Goal: Find specific page/section: Find specific page/section

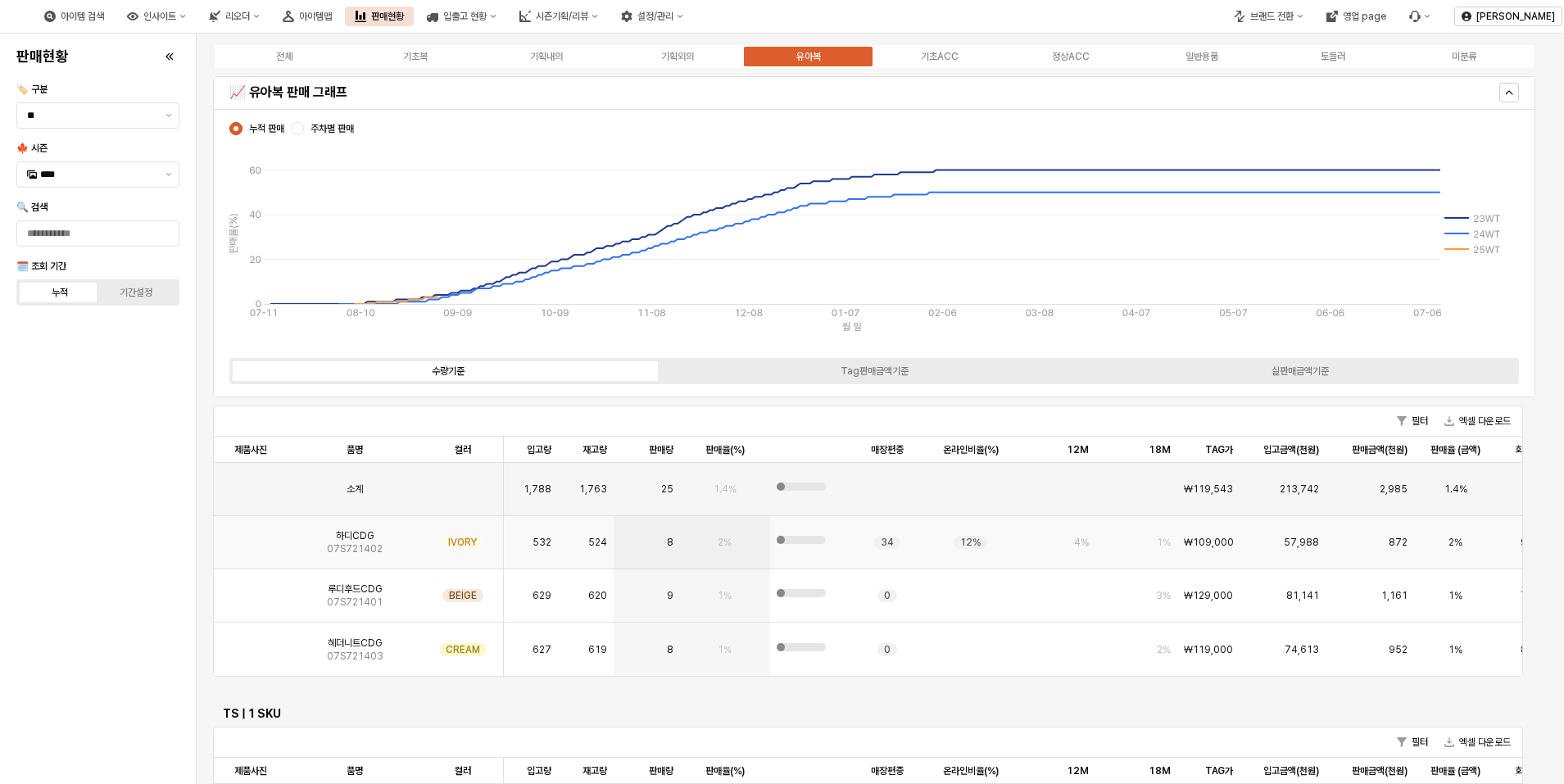
scroll to position [1883, 0]
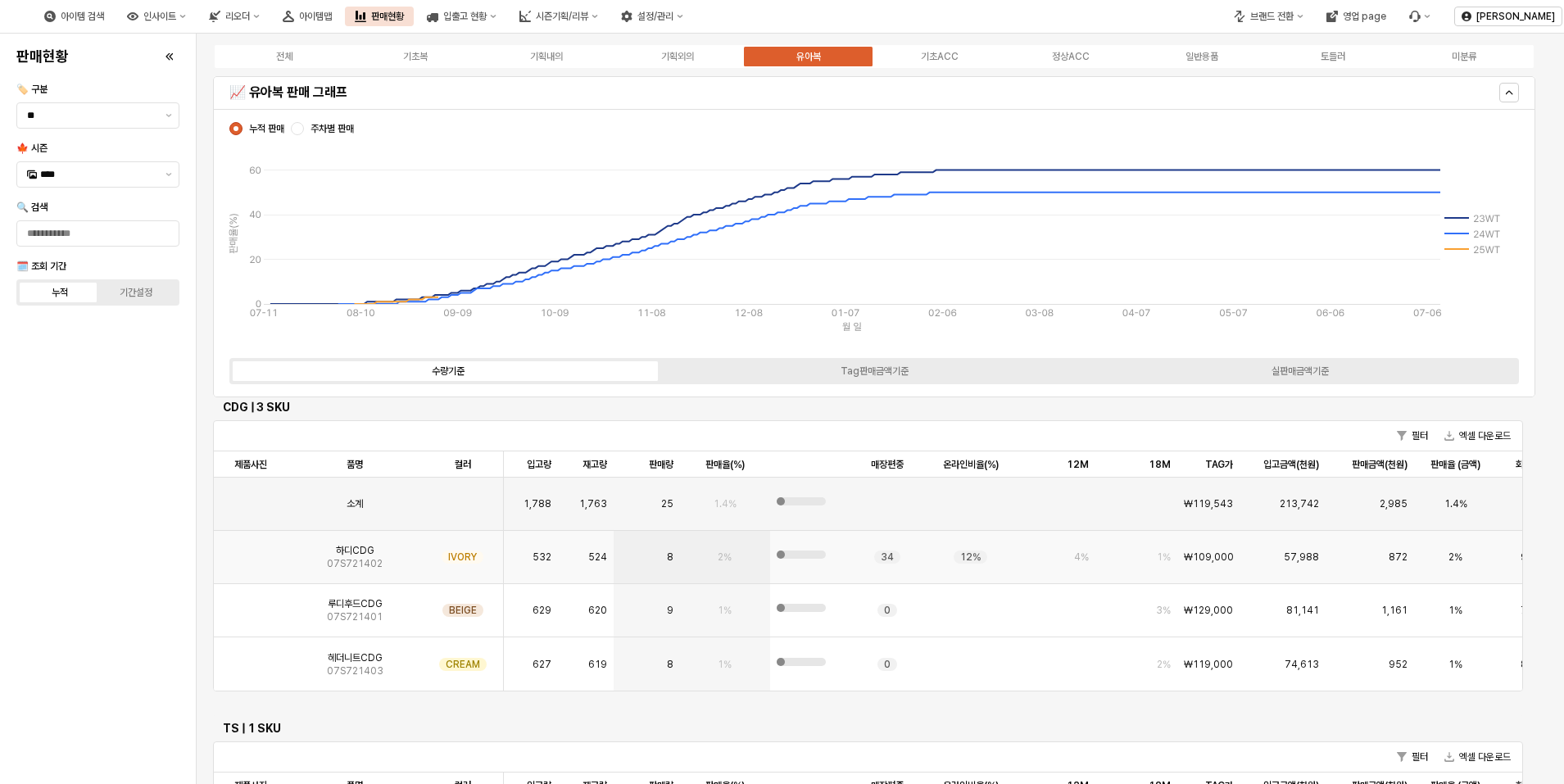
click at [251, 551] on img "App Frame" at bounding box center [251, 551] width 0 height 0
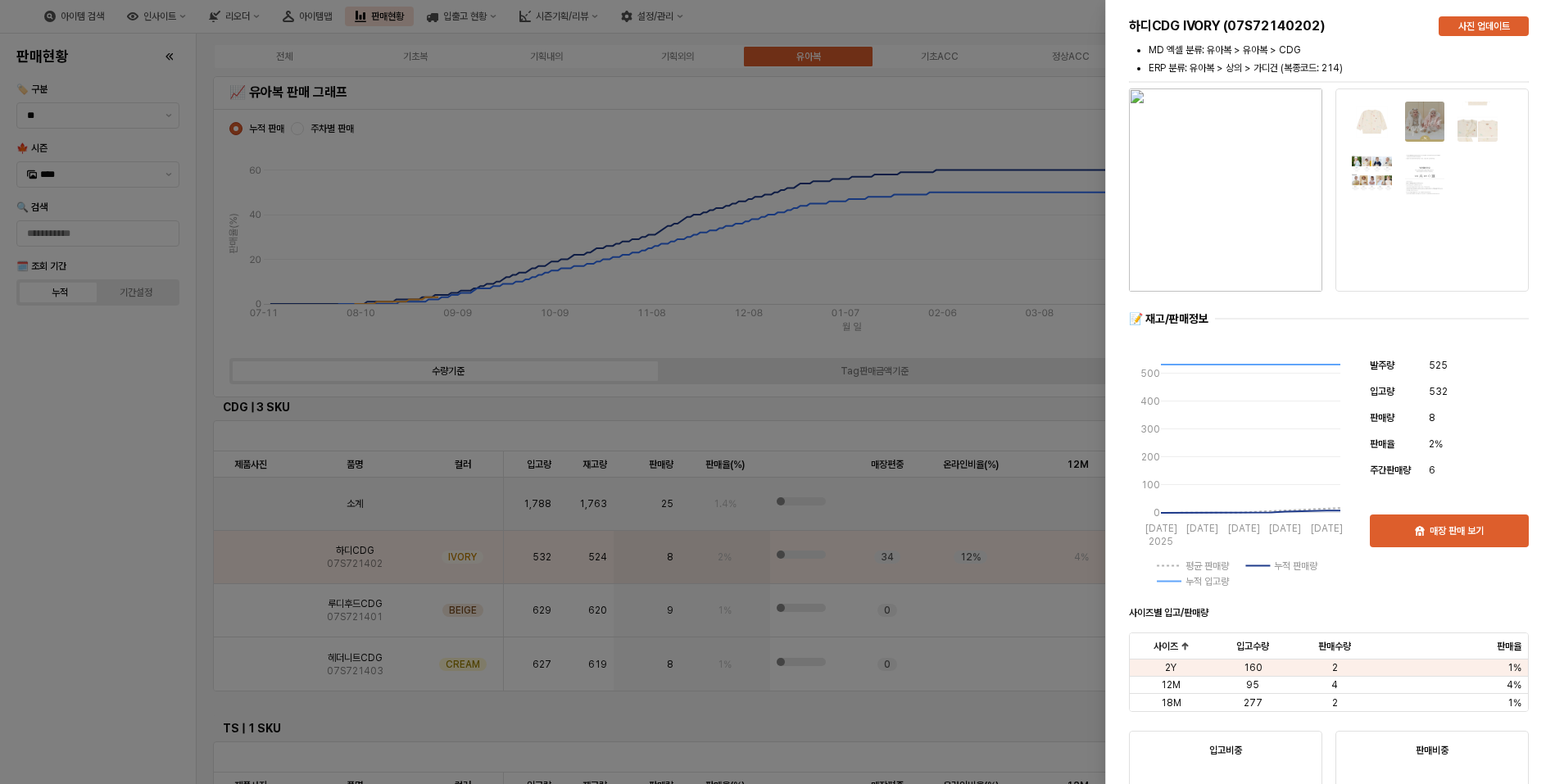
click at [164, 554] on div at bounding box center [782, 392] width 1564 height 784
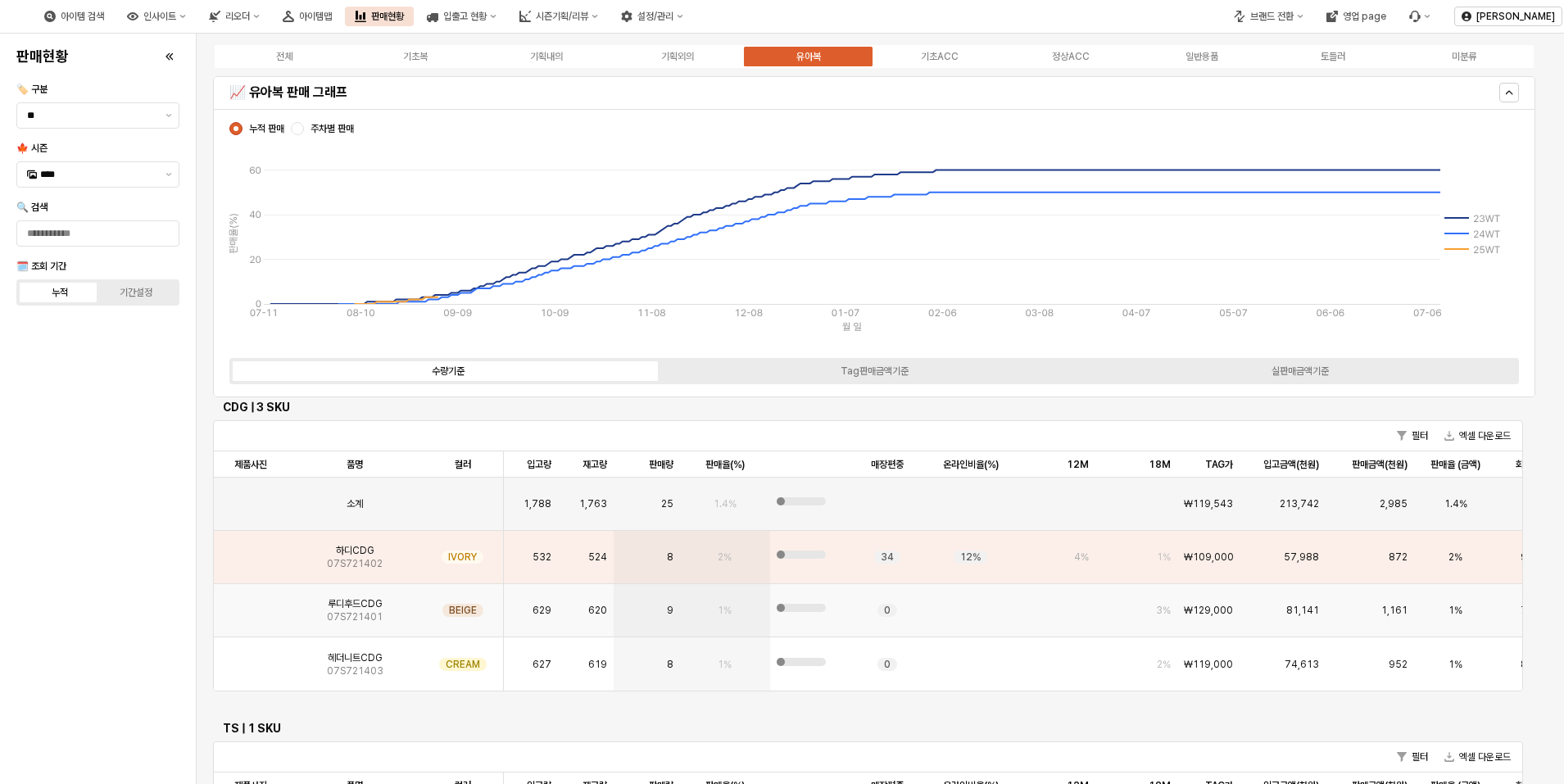
click at [251, 603] on img "App Frame" at bounding box center [251, 603] width 0 height 0
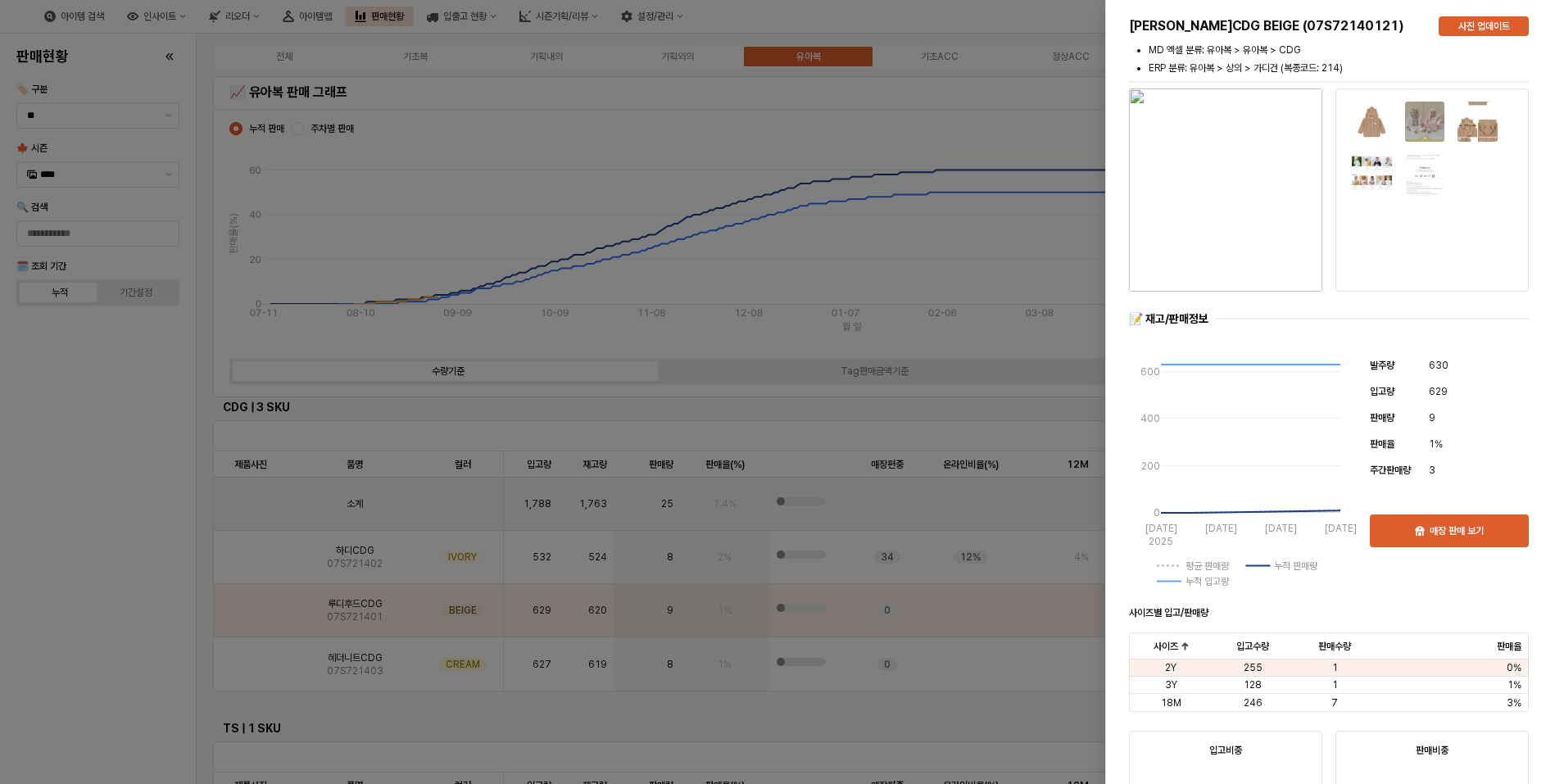
click at [132, 640] on div at bounding box center [782, 392] width 1564 height 784
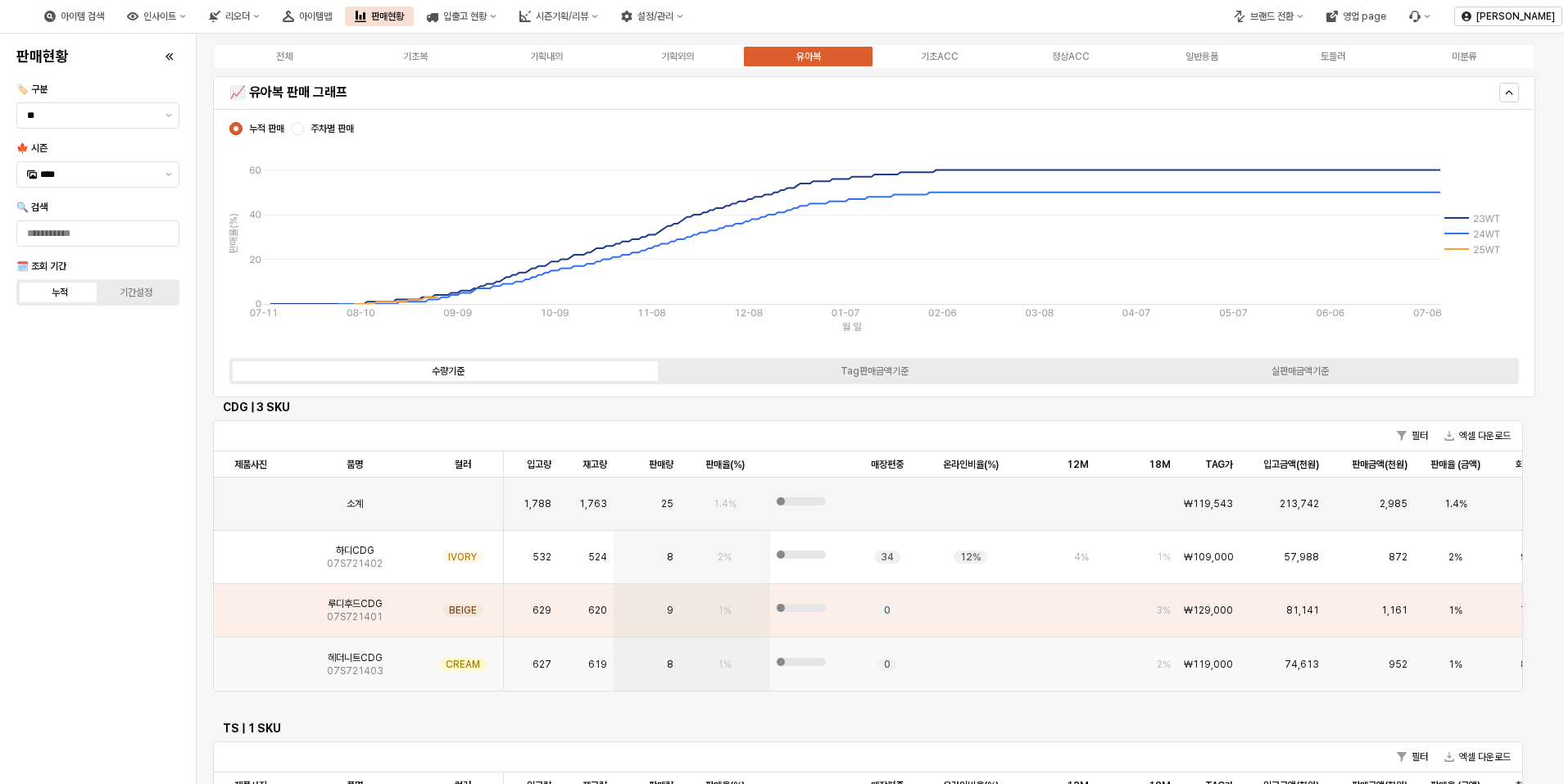
click at [347, 668] on span "07S721403" at bounding box center [355, 670] width 56 height 13
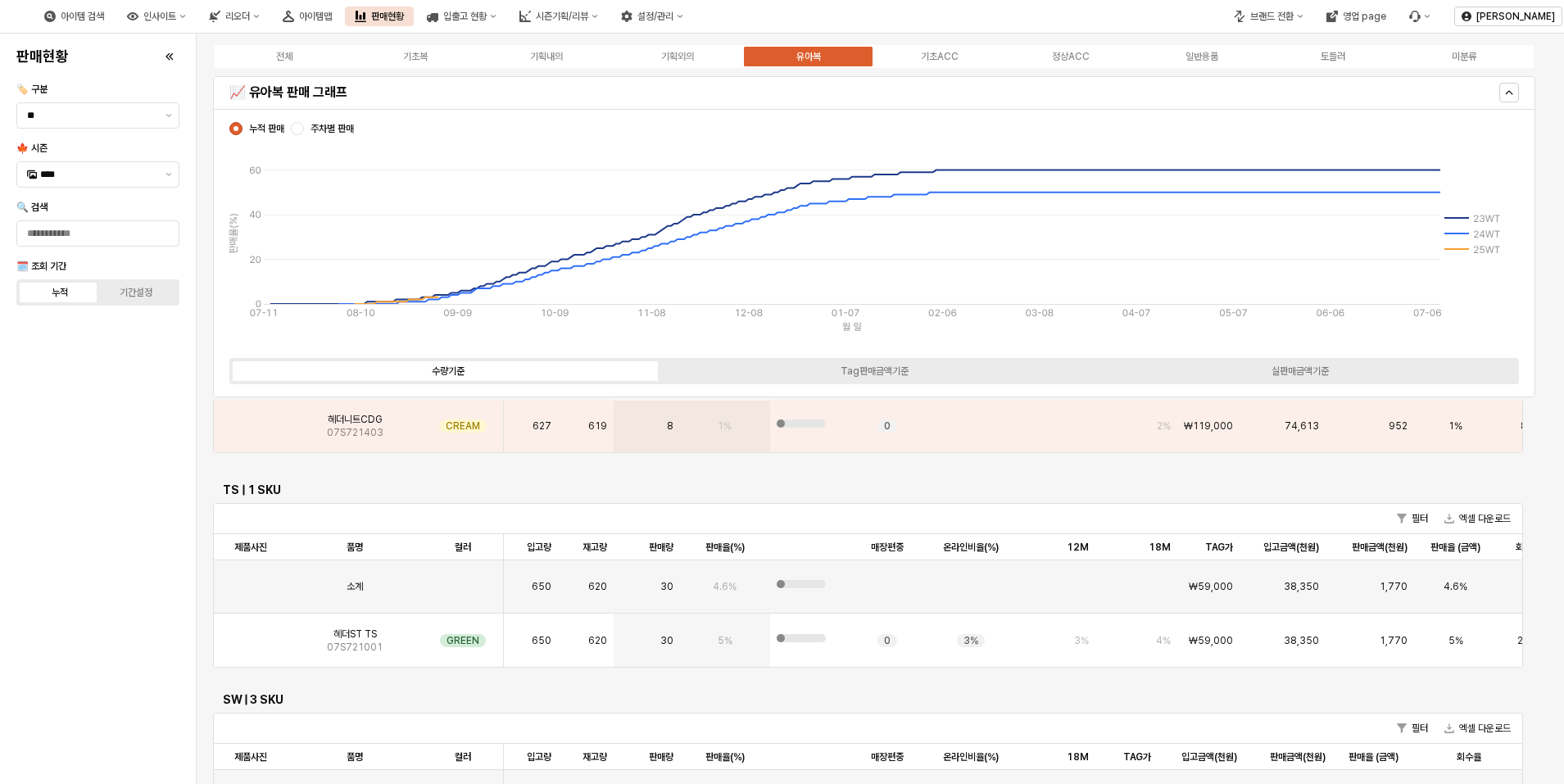
scroll to position [2211, 0]
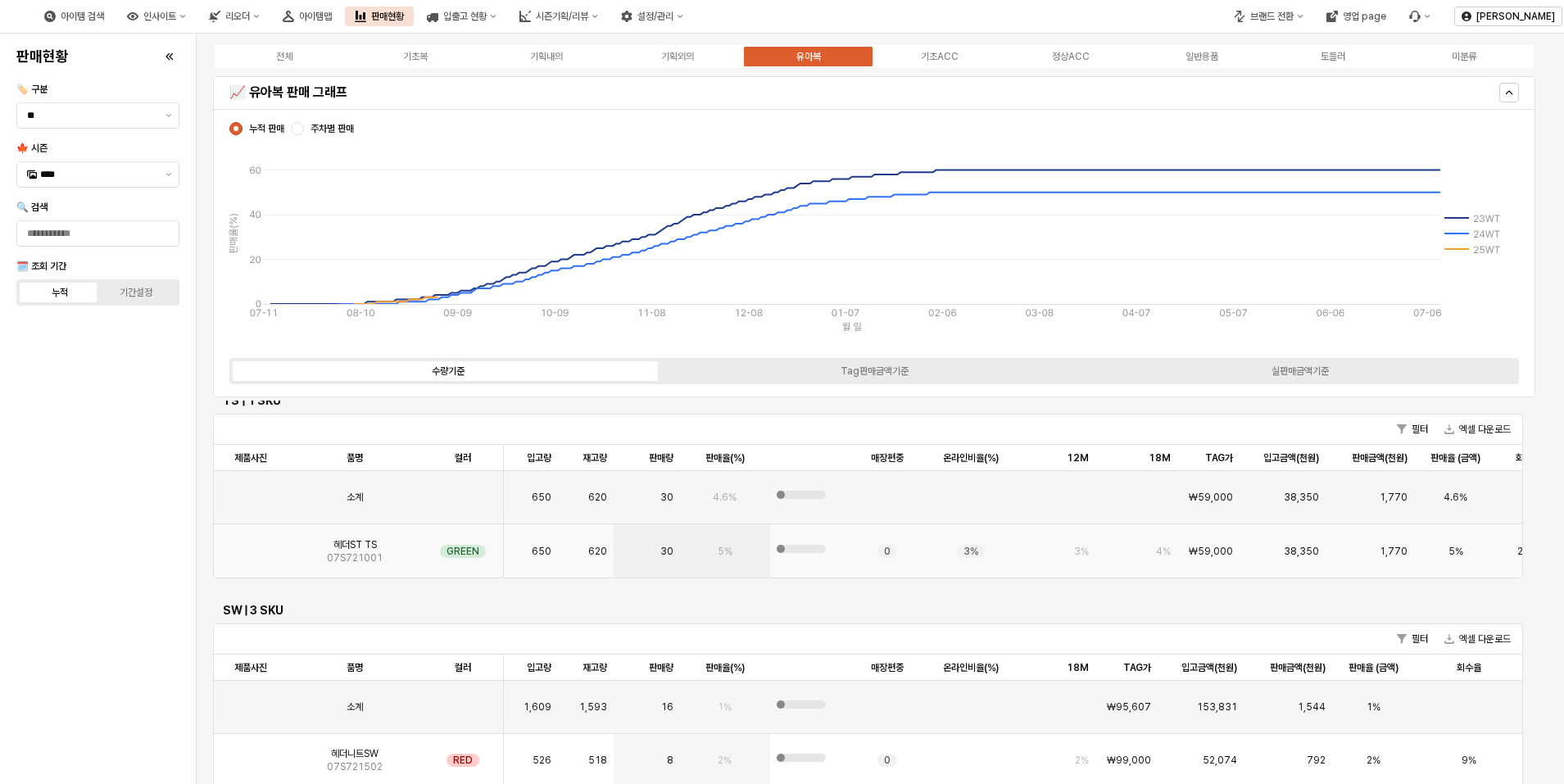
click at [251, 545] on img "App Frame" at bounding box center [251, 545] width 0 height 0
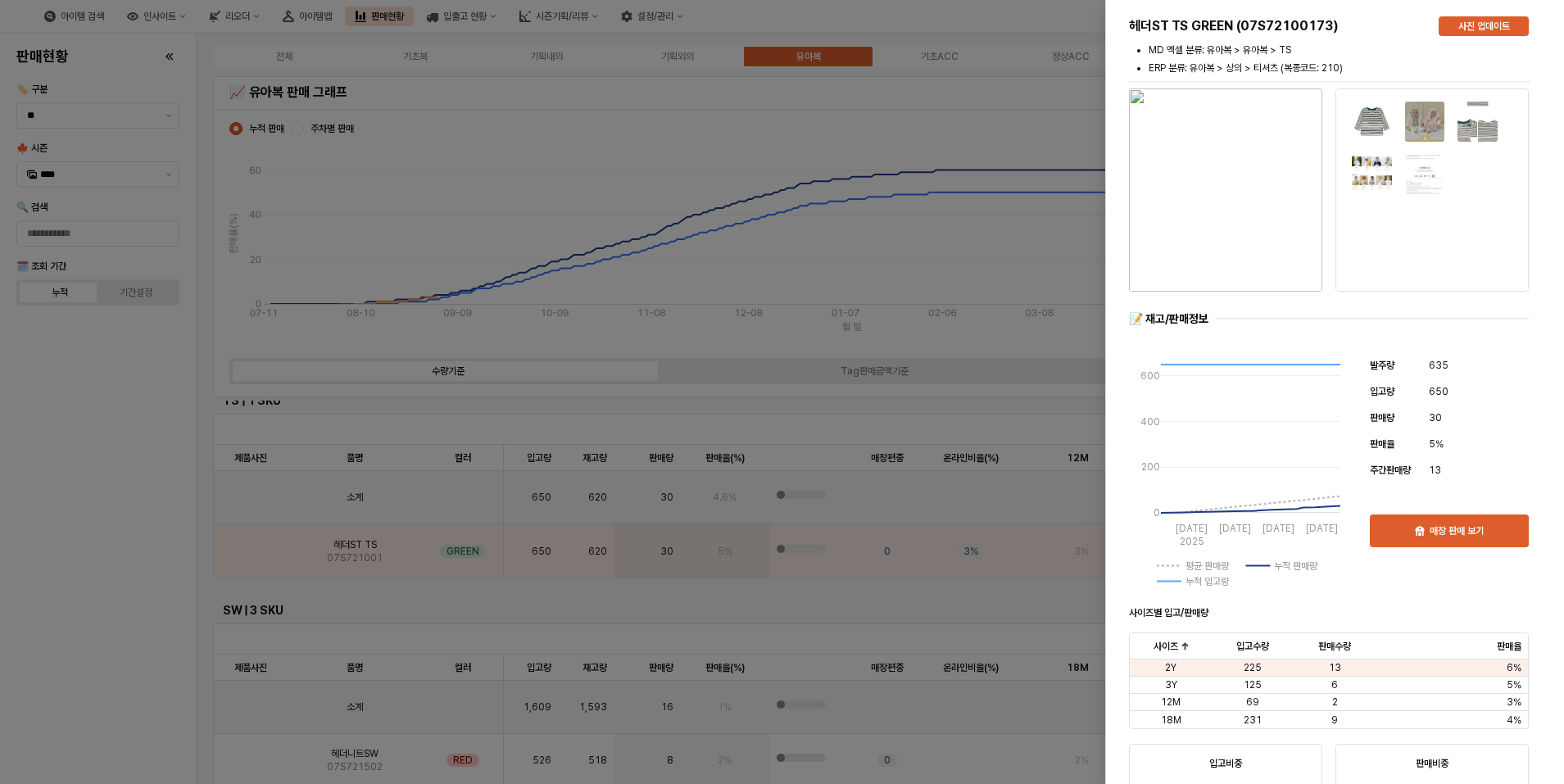
click at [1224, 187] on img "button" at bounding box center [1225, 190] width 194 height 203
drag, startPoint x: 62, startPoint y: 577, endPoint x: 32, endPoint y: 607, distance: 42.4
click at [59, 580] on div at bounding box center [782, 392] width 1564 height 784
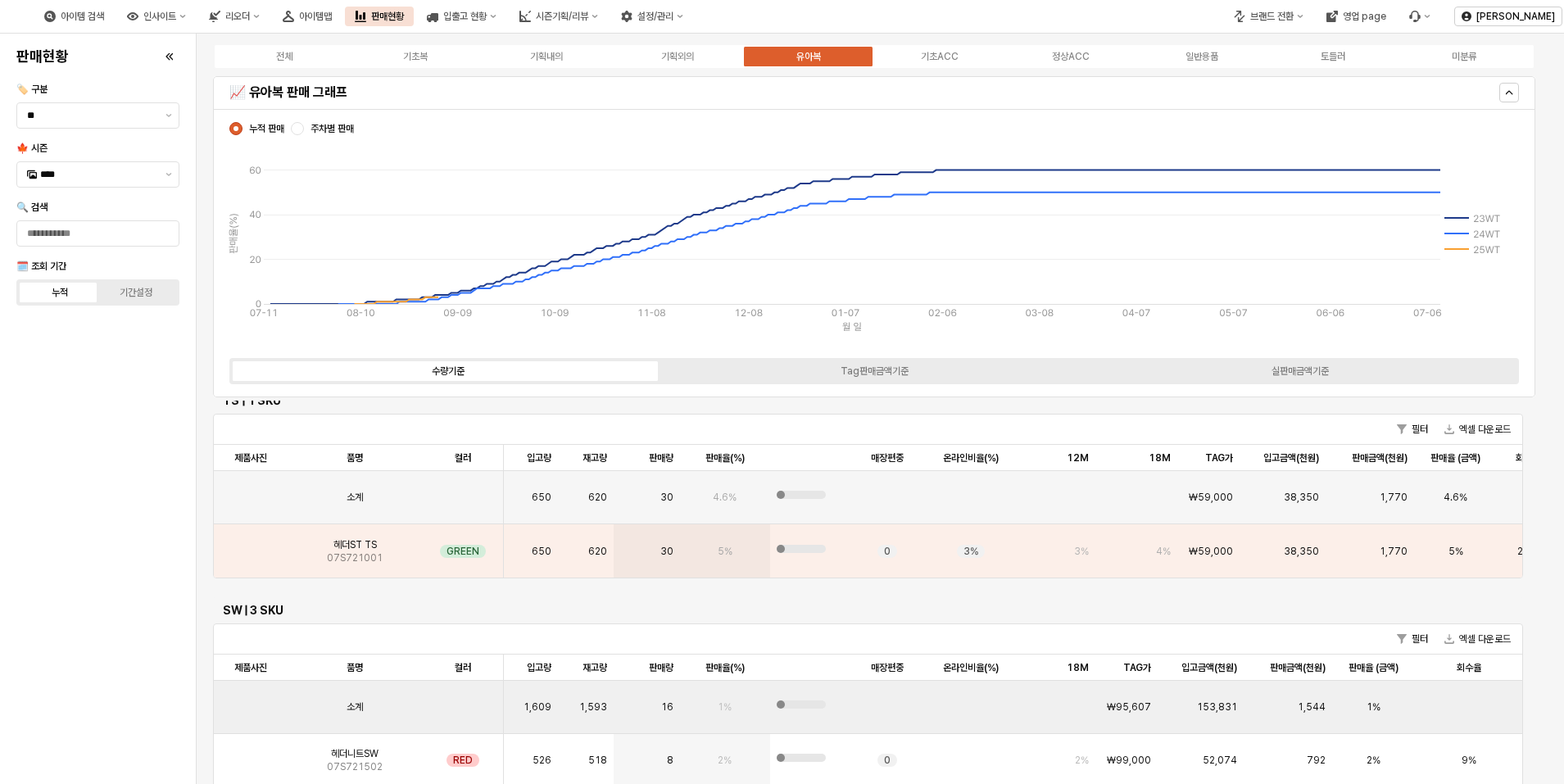
scroll to position [2539, 0]
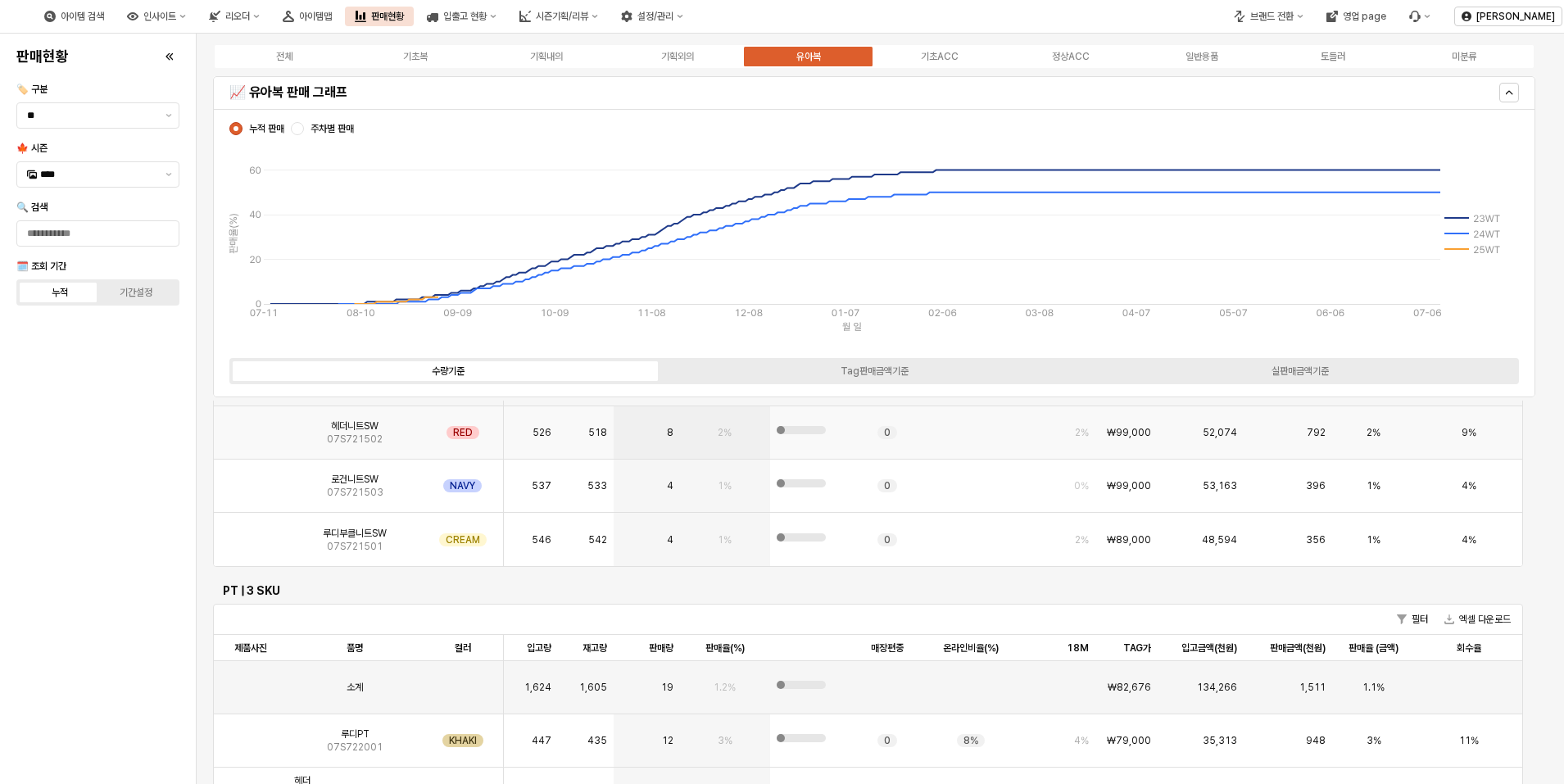
click at [251, 426] on img "App Frame" at bounding box center [251, 426] width 0 height 0
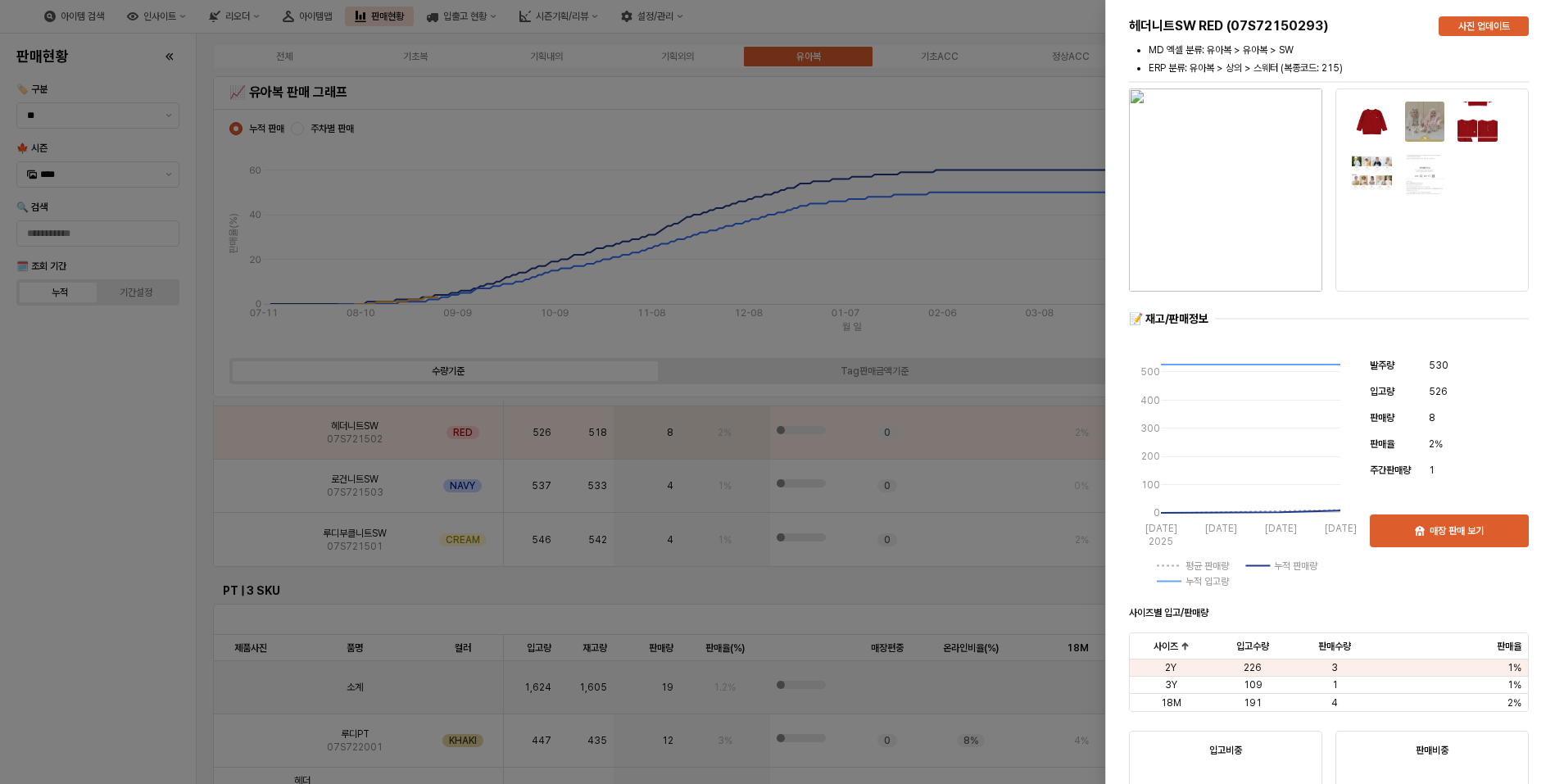
click at [1243, 243] on img "button" at bounding box center [1225, 190] width 194 height 203
